Goal: Transaction & Acquisition: Purchase product/service

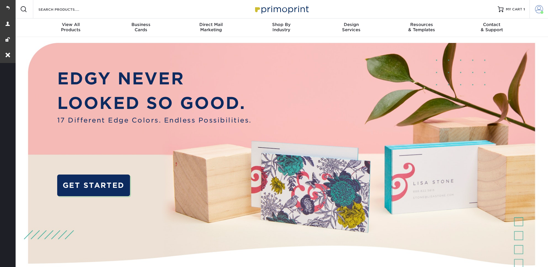
click at [540, 5] on span at bounding box center [539, 9] width 8 height 8
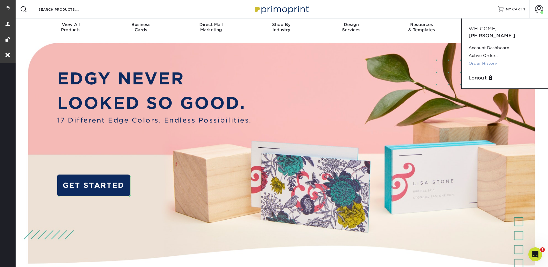
click at [484, 59] on link "Order History" at bounding box center [504, 63] width 72 height 8
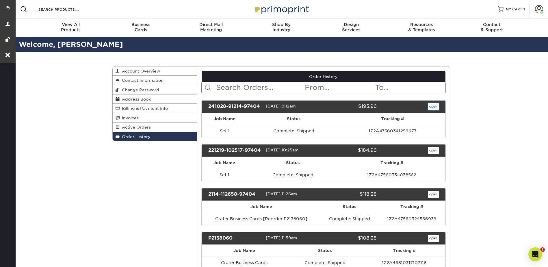
click at [435, 105] on link "open" at bounding box center [433, 107] width 11 height 8
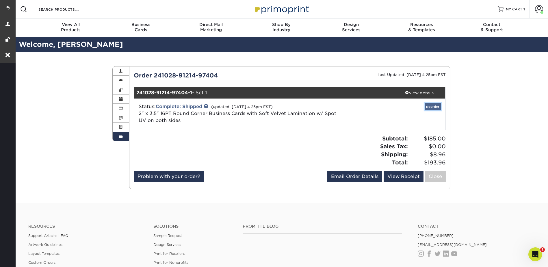
click at [431, 105] on link "Reorder" at bounding box center [432, 106] width 16 height 7
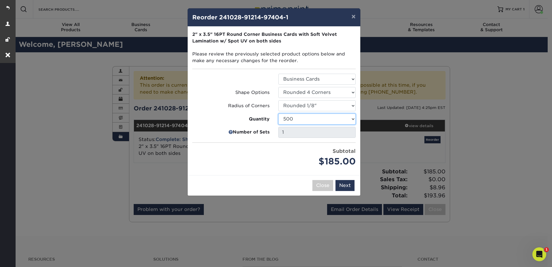
click at [295, 118] on select "500 1000 2500 5000 10000" at bounding box center [316, 118] width 77 height 11
click at [278, 113] on select "500 1000 2500 5000 10000" at bounding box center [316, 118] width 77 height 11
click at [301, 117] on select "500 1000 2500 5000 10000" at bounding box center [316, 118] width 77 height 11
click at [321, 183] on button "Close" at bounding box center [322, 185] width 21 height 11
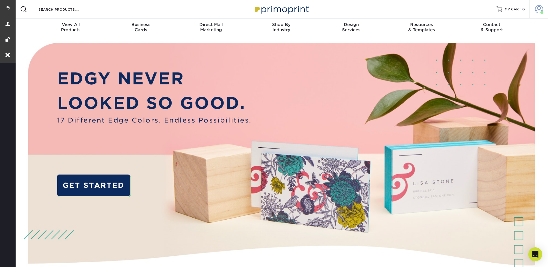
click at [540, 4] on link "Account" at bounding box center [538, 9] width 18 height 18
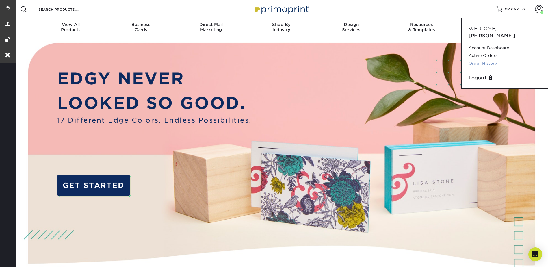
click at [486, 59] on link "Order History" at bounding box center [504, 63] width 72 height 8
